Goal: Information Seeking & Learning: Find specific page/section

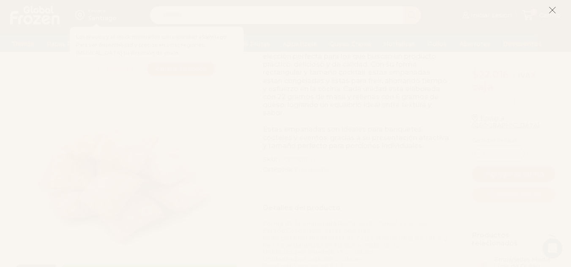
scroll to position [169, 0]
click at [555, 10] on icon at bounding box center [552, 10] width 8 height 8
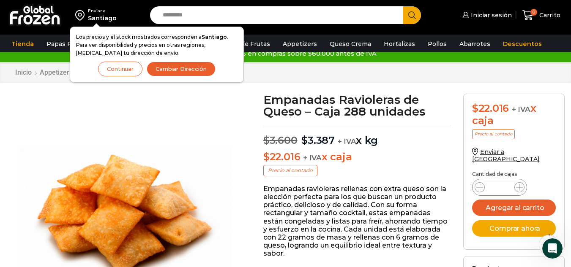
scroll to position [0, 0]
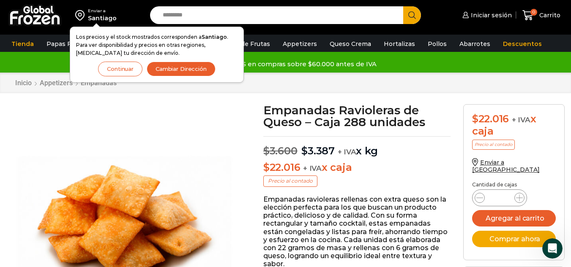
click at [124, 68] on button "Continuar" at bounding box center [120, 69] width 44 height 15
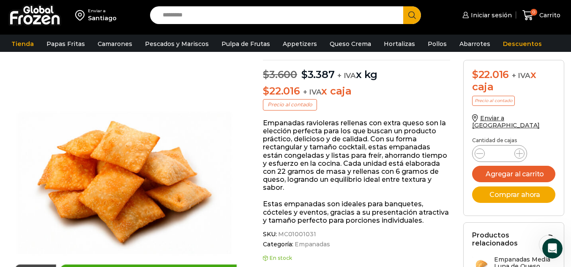
scroll to position [0, 0]
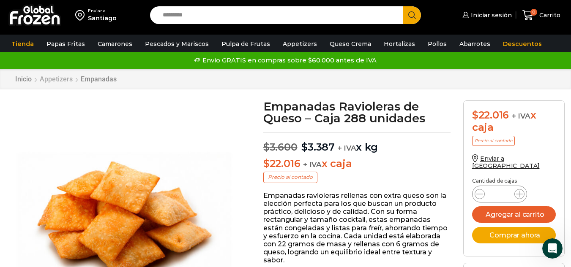
click at [62, 80] on link "Appetizers" at bounding box center [56, 79] width 34 height 8
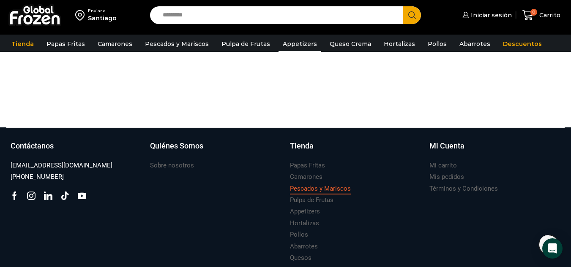
scroll to position [282, 0]
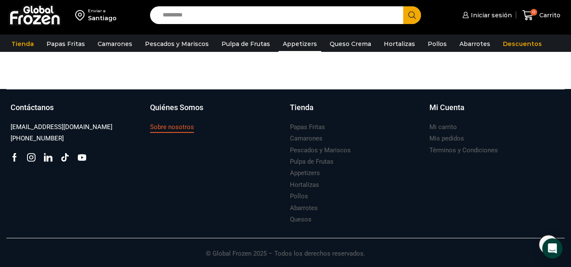
click at [165, 128] on h3 "Sobre nosotros" at bounding box center [172, 127] width 44 height 9
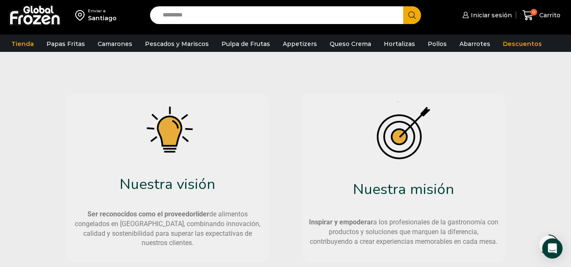
scroll to position [387, 0]
click at [23, 14] on img at bounding box center [34, 15] width 53 height 22
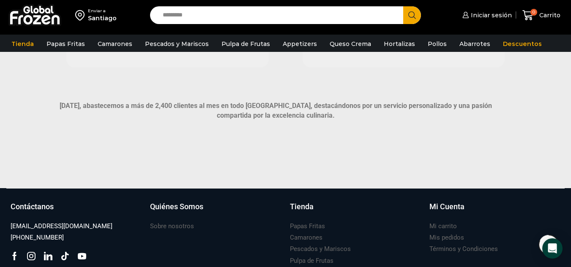
scroll to position [598, 0]
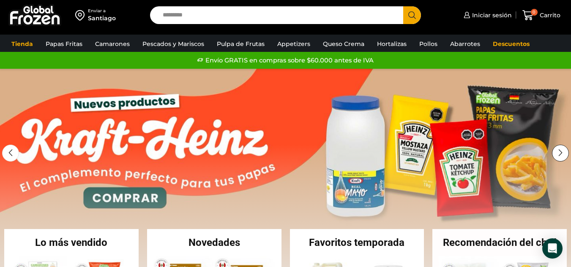
click at [562, 152] on div "Next slide" at bounding box center [560, 153] width 17 height 17
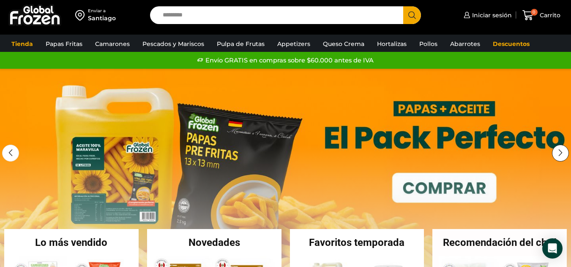
click at [562, 152] on div "Next slide" at bounding box center [560, 153] width 17 height 17
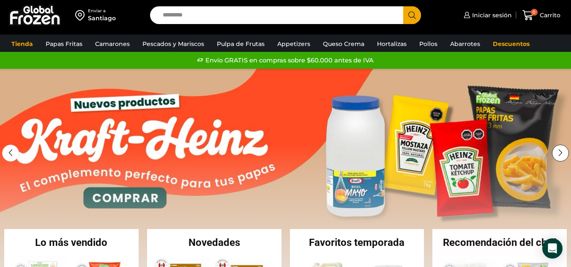
click at [562, 152] on div "Next slide" at bounding box center [560, 153] width 17 height 17
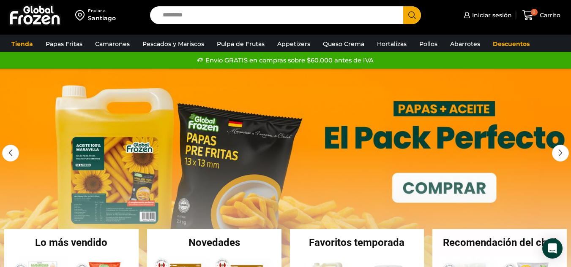
click at [177, 148] on link "2 / 2" at bounding box center [285, 195] width 571 height 253
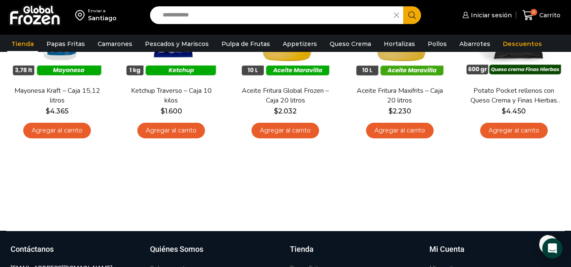
scroll to position [544, 0]
